Goal: Information Seeking & Learning: Understand process/instructions

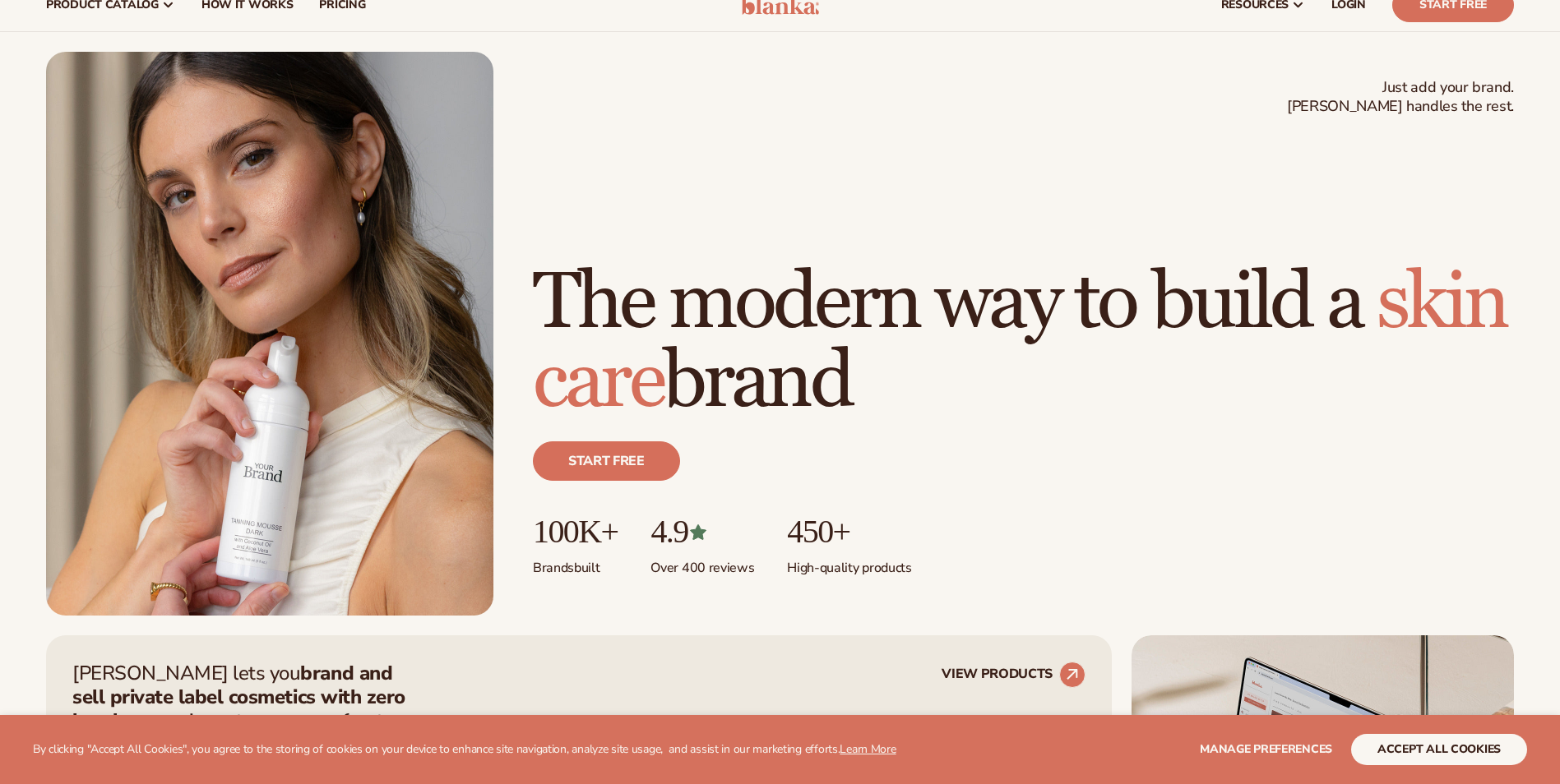
scroll to position [575, 0]
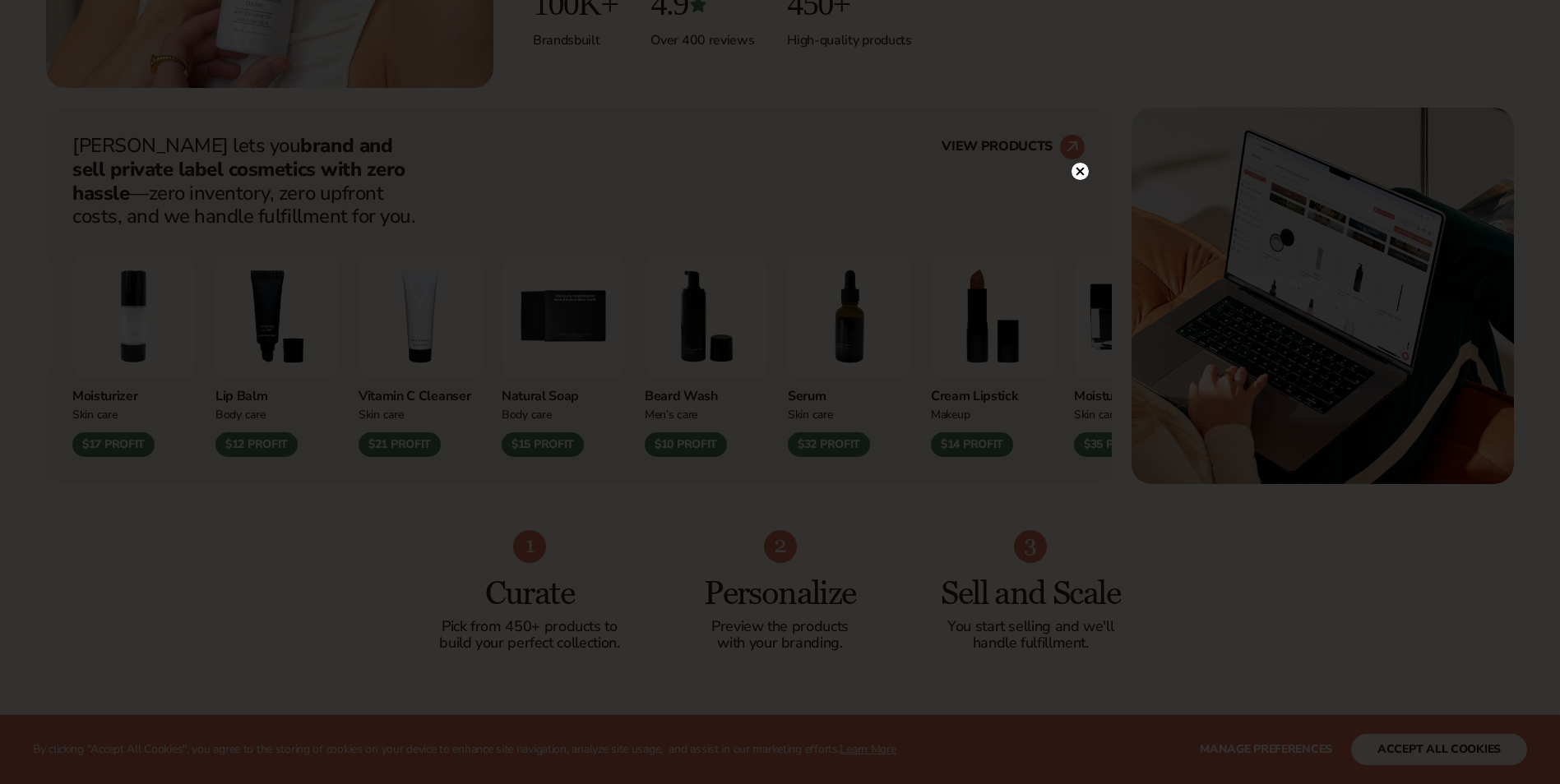
click at [1080, 171] on icon at bounding box center [1079, 171] width 8 height 8
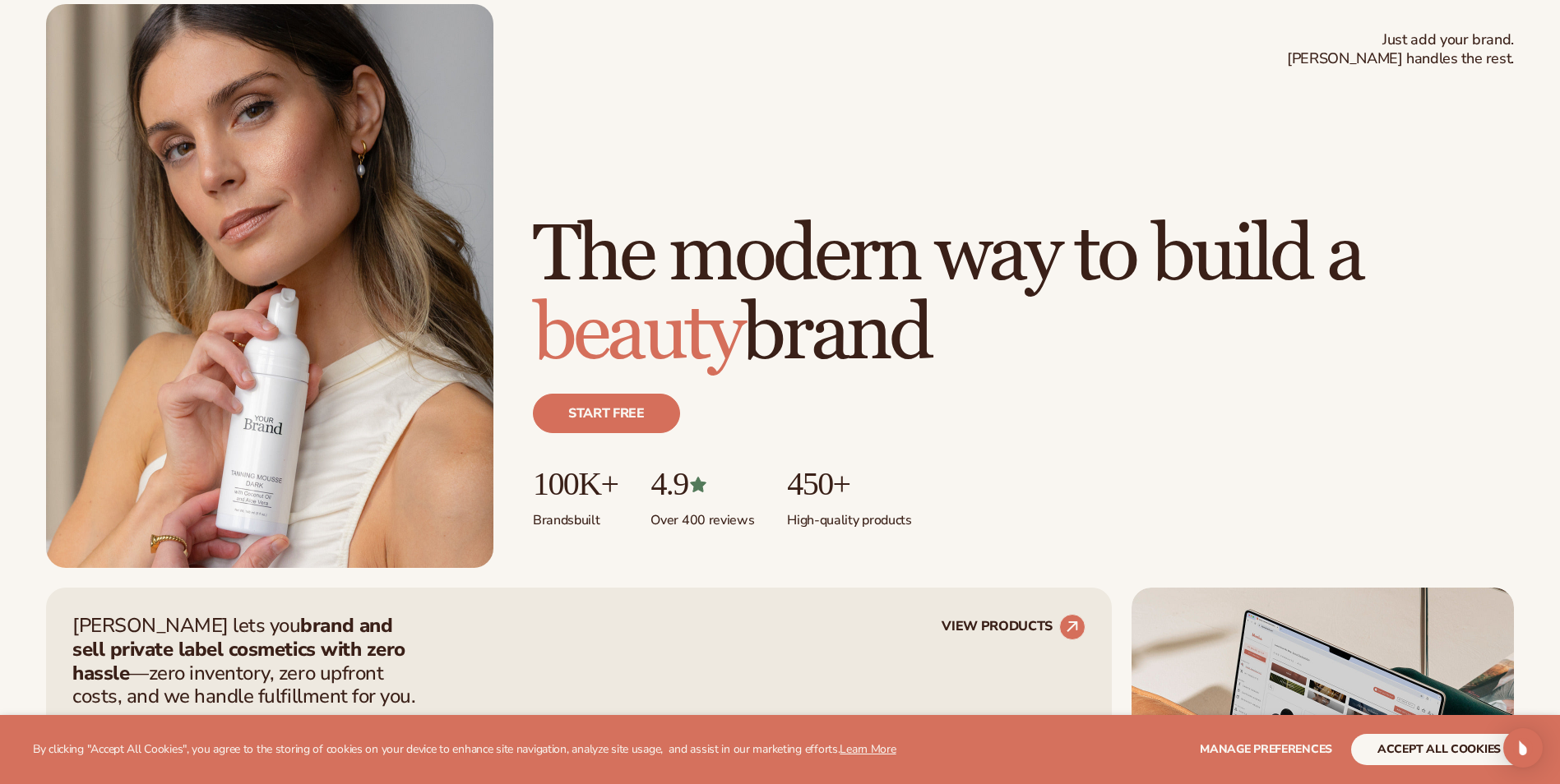
scroll to position [0, 0]
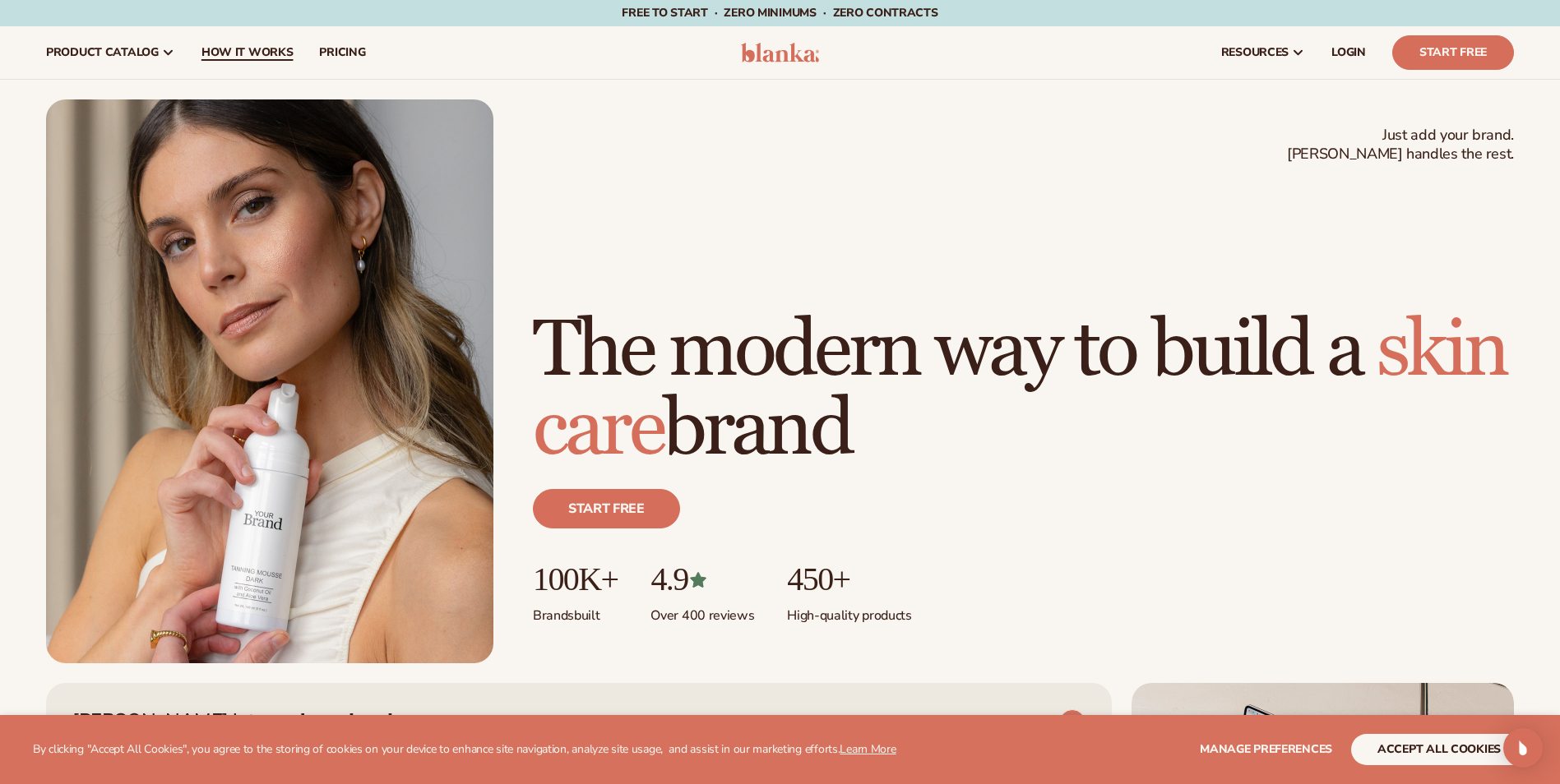
click at [238, 48] on span "How It Works" at bounding box center [247, 52] width 92 height 13
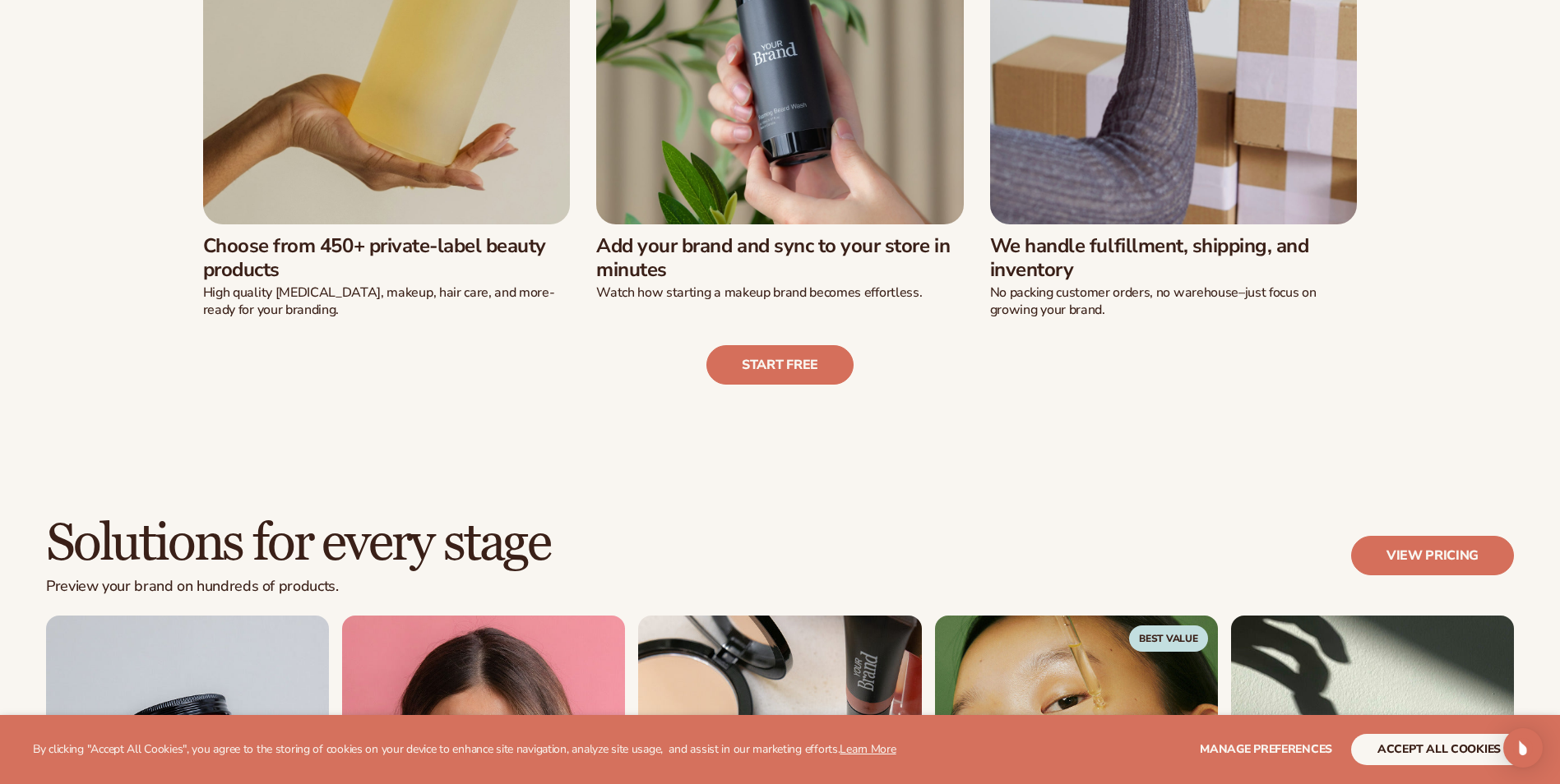
scroll to position [740, 0]
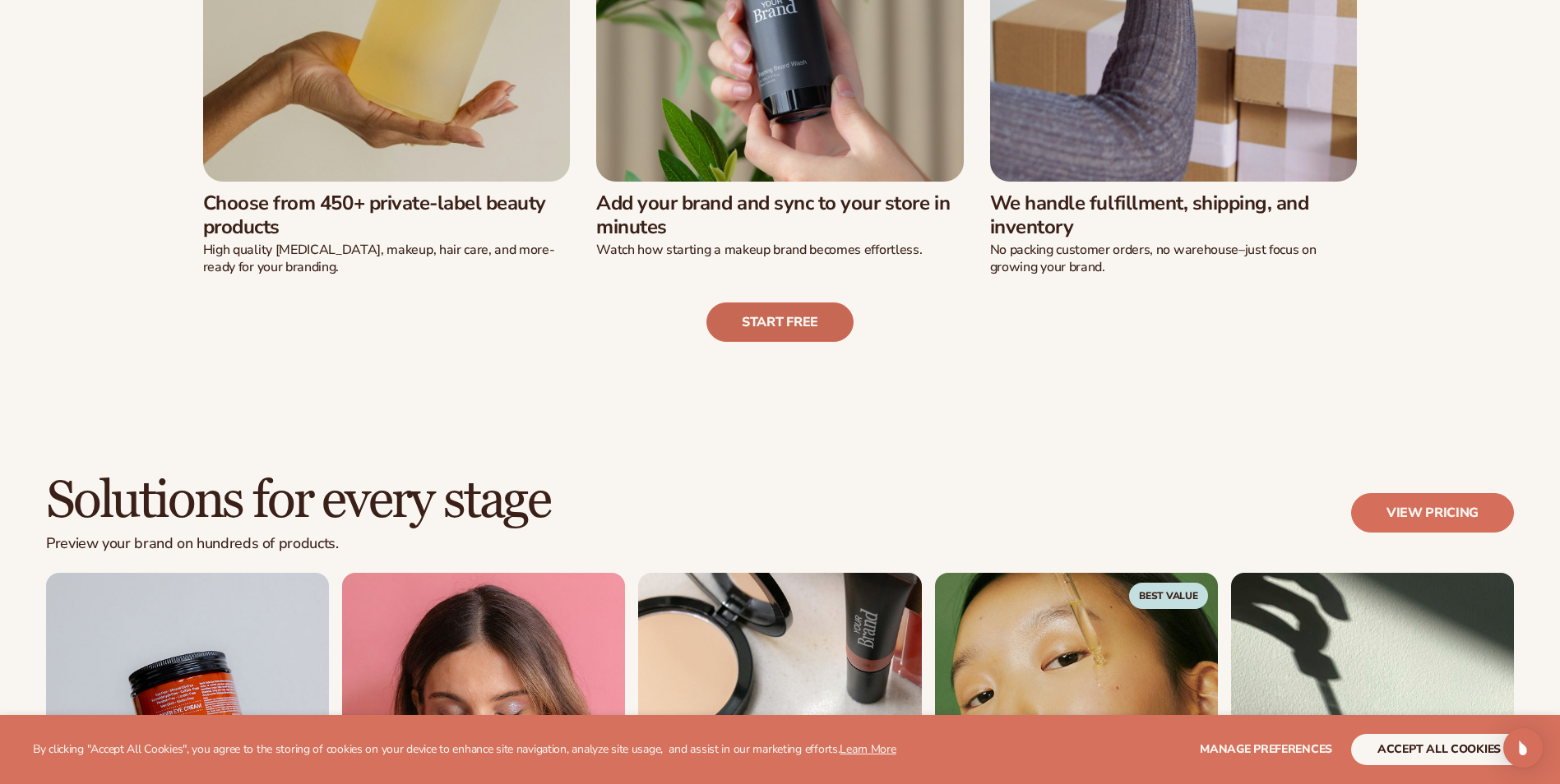
click at [793, 319] on link "Start free" at bounding box center [780, 322] width 147 height 40
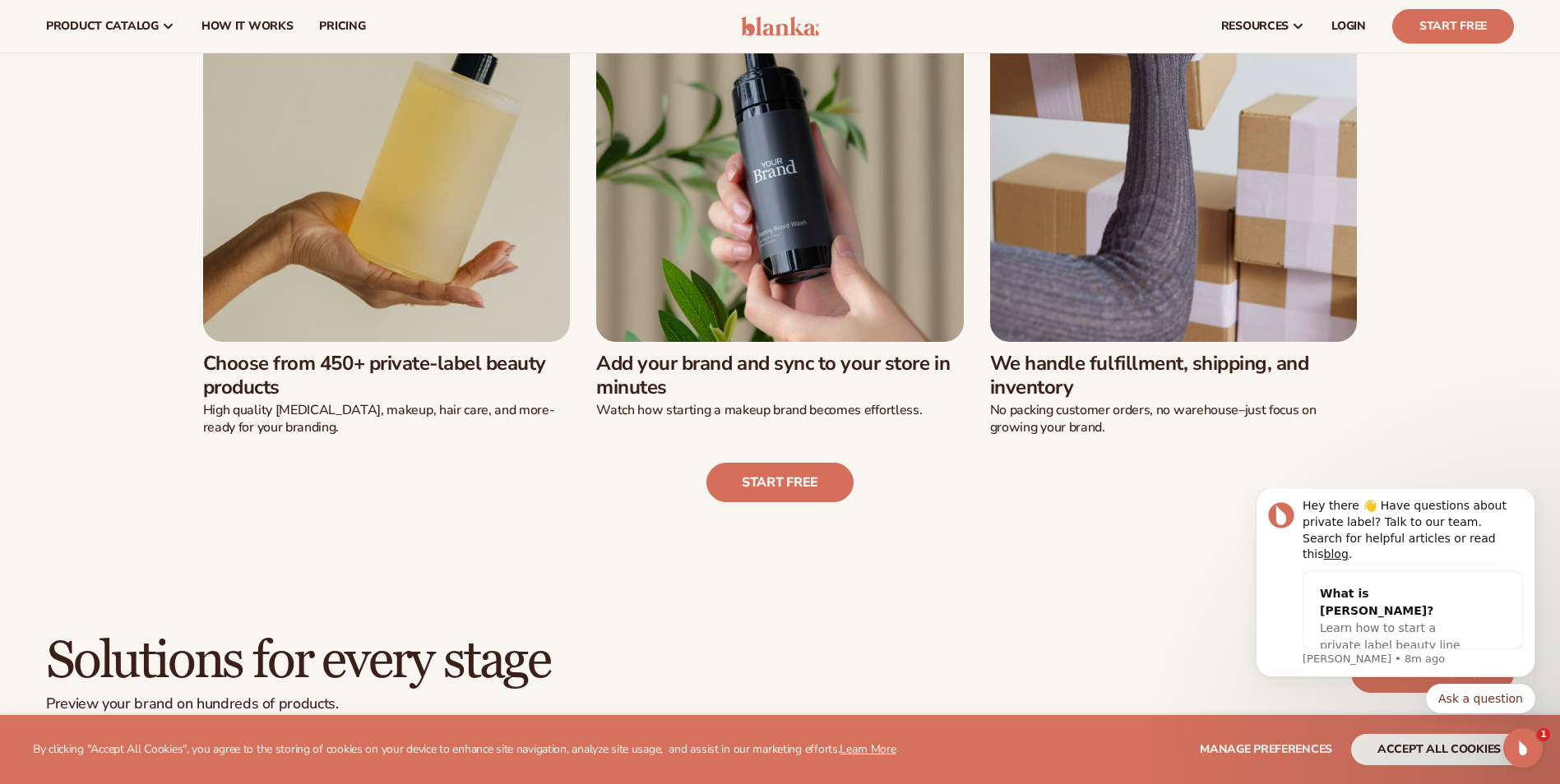
scroll to position [575, 0]
